Goal: Find specific page/section: Find specific page/section

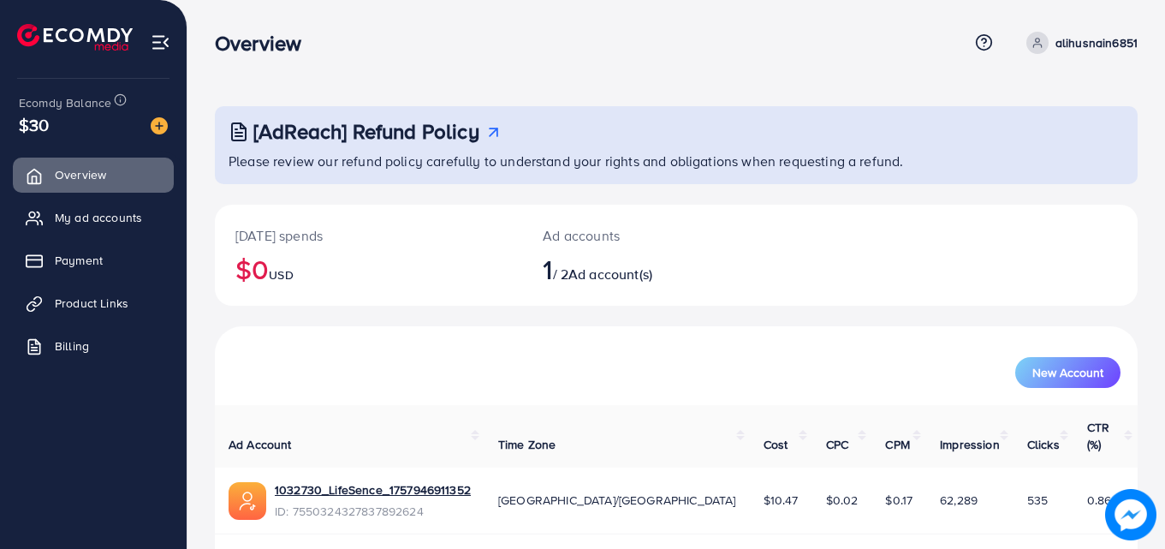
scroll to position [40, 0]
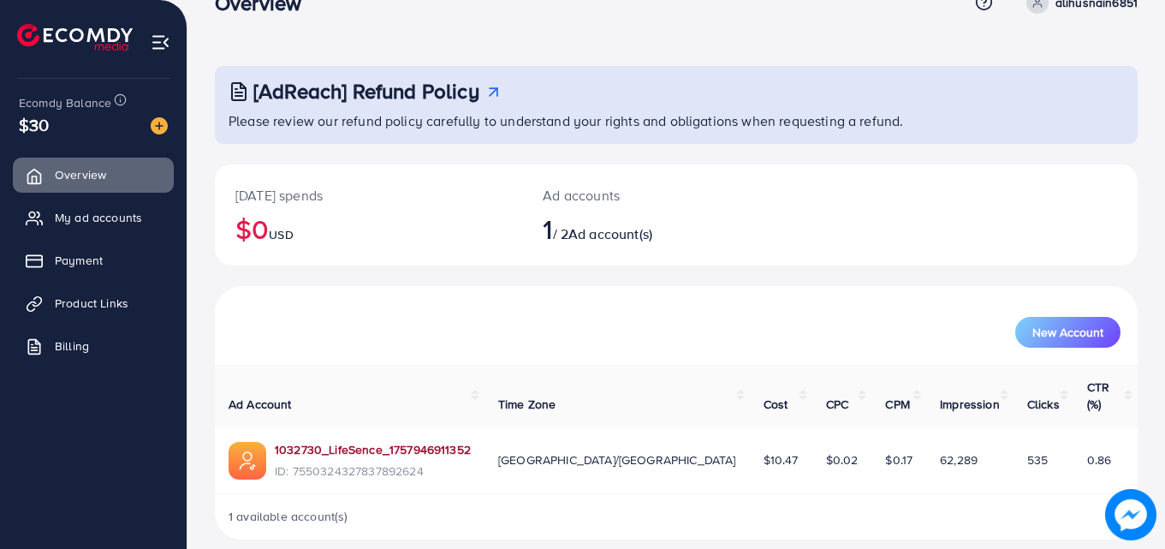
click at [368, 441] on link "1032730_LifeSence_1757946911352" at bounding box center [373, 449] width 196 height 17
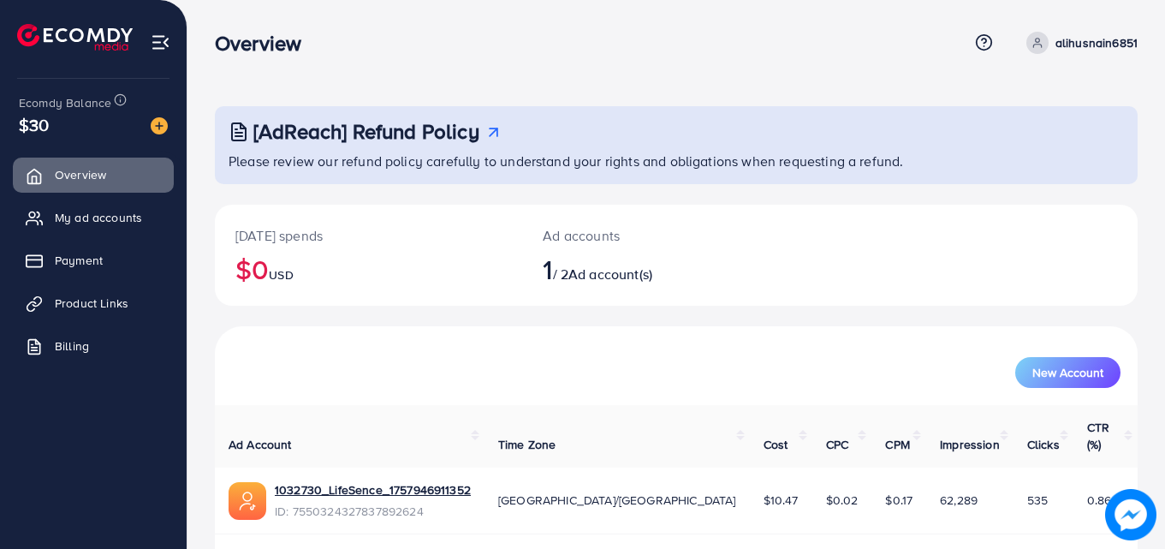
scroll to position [40, 0]
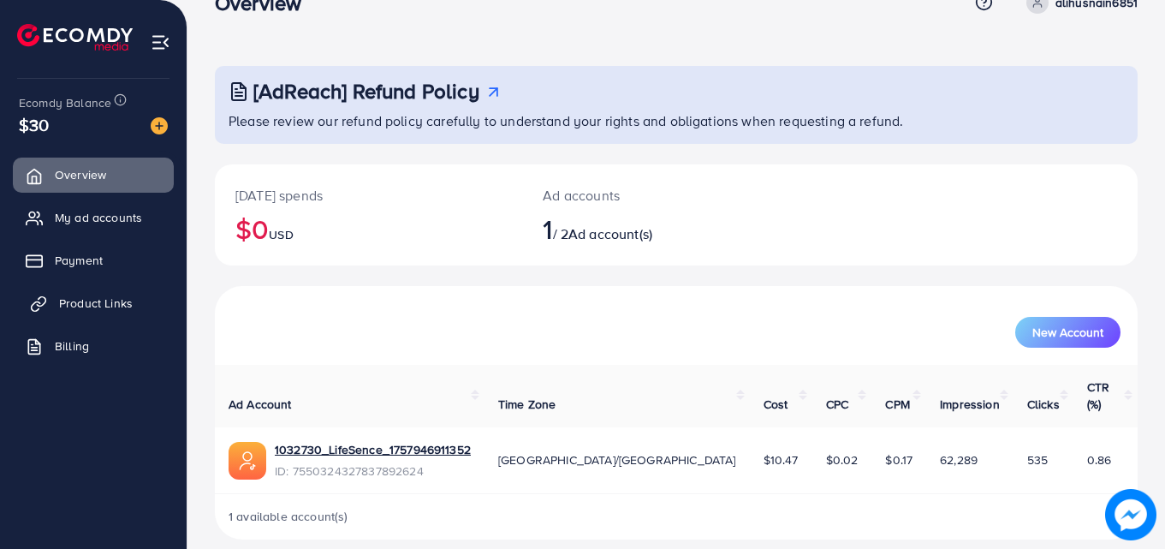
click at [126, 295] on span "Product Links" at bounding box center [96, 302] width 74 height 17
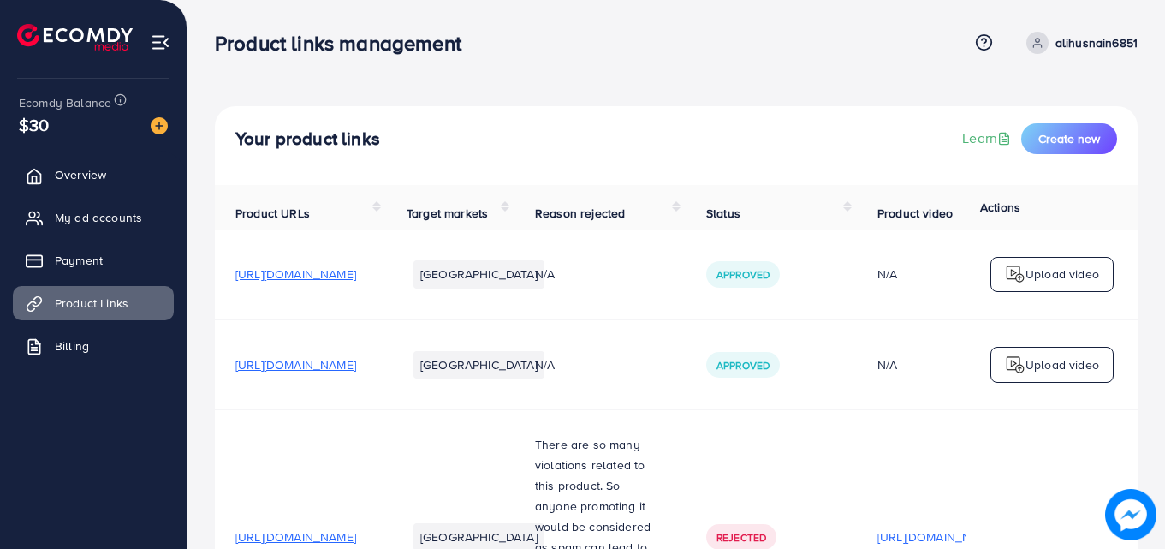
click at [123, 193] on ul "Overview My ad accounts Payment Product Links Billing" at bounding box center [93, 266] width 187 height 230
click at [123, 168] on link "Overview" at bounding box center [93, 174] width 161 height 34
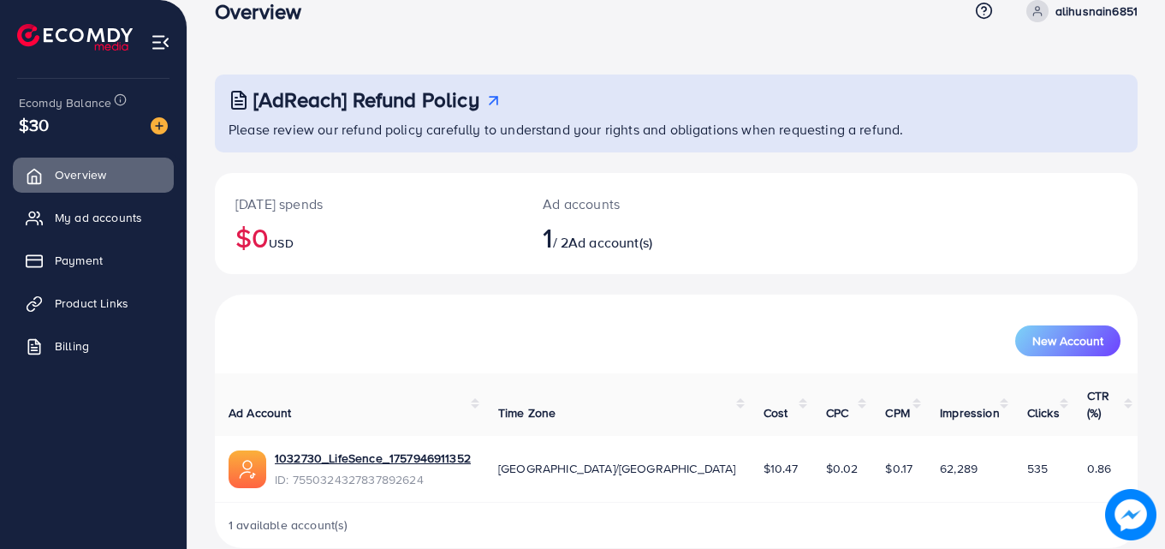
scroll to position [40, 0]
